Goal: Task Accomplishment & Management: Manage account settings

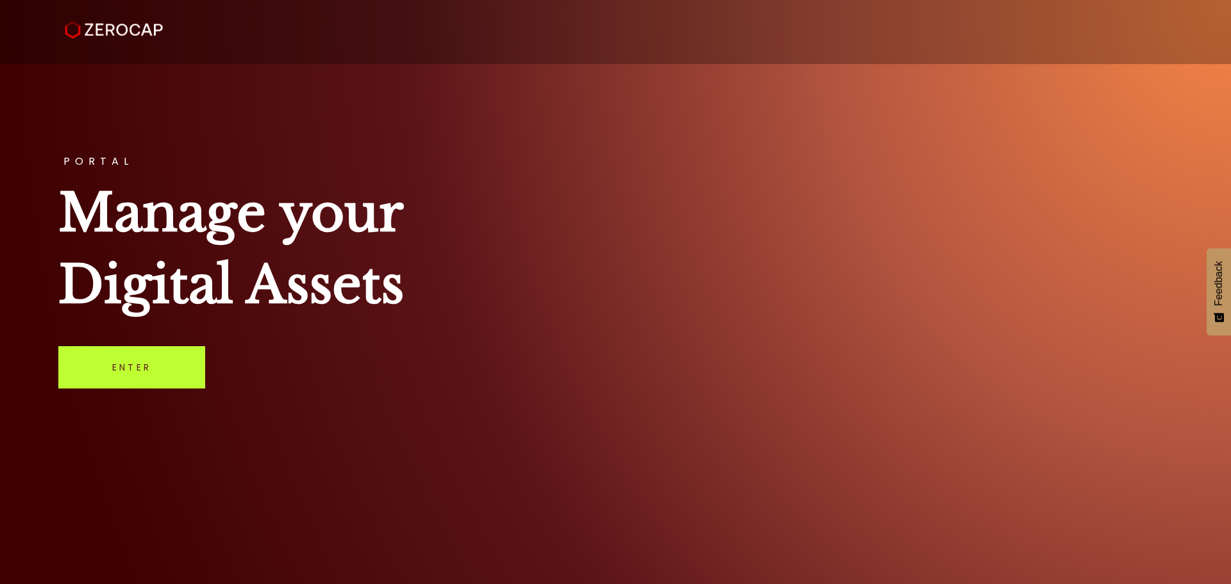
click at [137, 367] on link "Enter" at bounding box center [131, 367] width 147 height 42
